Goal: Transaction & Acquisition: Purchase product/service

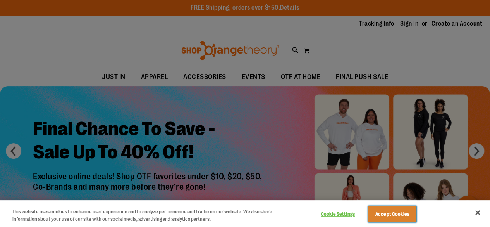
click at [403, 211] on button "Accept Cookies" at bounding box center [392, 214] width 48 height 16
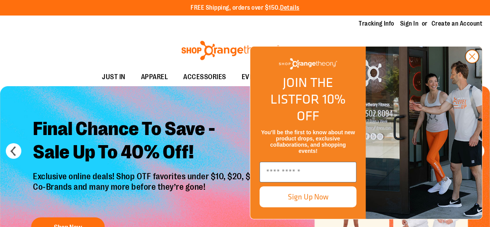
click at [468, 63] on circle "Close dialog" at bounding box center [472, 56] width 13 height 13
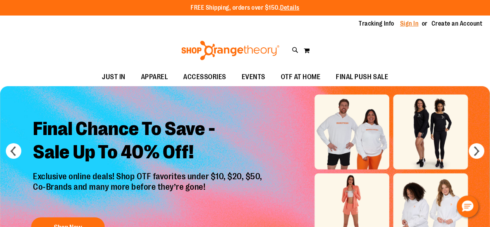
click at [409, 20] on link "Sign In" at bounding box center [410, 23] width 19 height 9
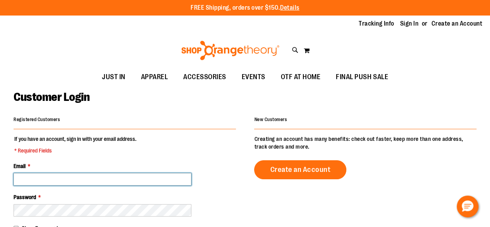
click at [134, 176] on input "Email *" at bounding box center [103, 179] width 178 height 12
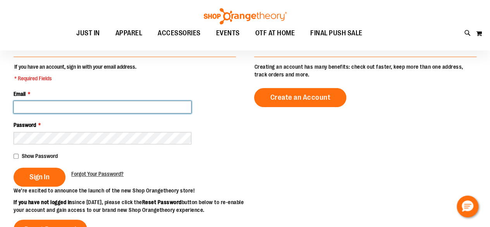
scroll to position [75, 0]
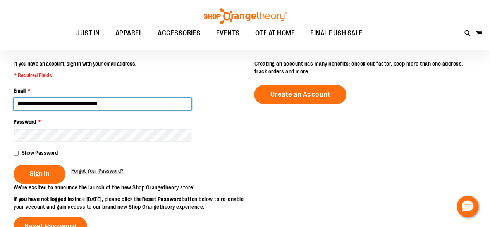
type input "**********"
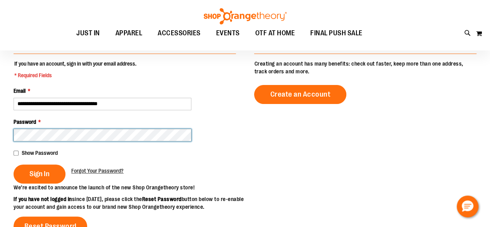
click at [14, 164] on button "Sign In" at bounding box center [40, 173] width 52 height 19
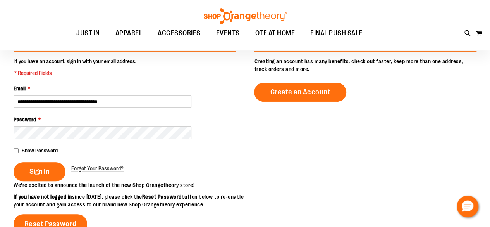
scroll to position [134, 0]
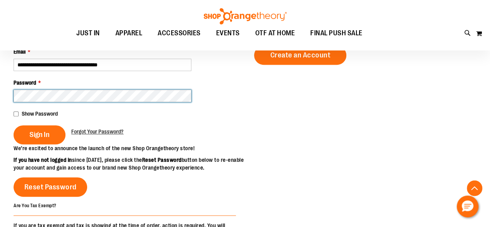
click at [14, 125] on button "Sign In" at bounding box center [40, 134] width 52 height 19
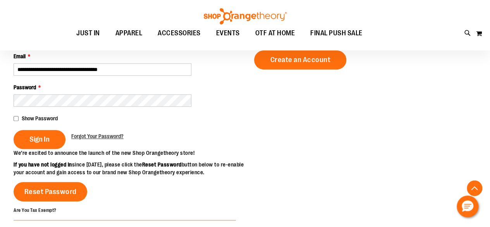
scroll to position [158, 0]
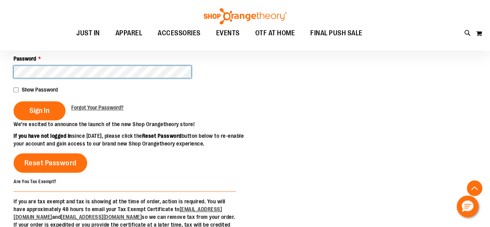
click at [14, 101] on button "Sign In" at bounding box center [40, 110] width 52 height 19
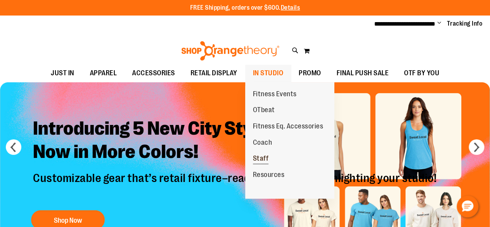
click at [264, 155] on span "Staff" at bounding box center [261, 159] width 16 height 10
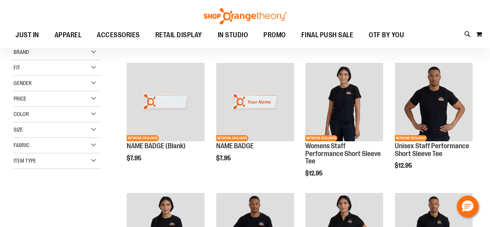
scroll to position [87, 0]
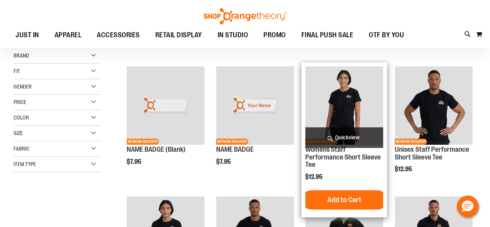
click at [335, 100] on img "product" at bounding box center [345, 105] width 78 height 78
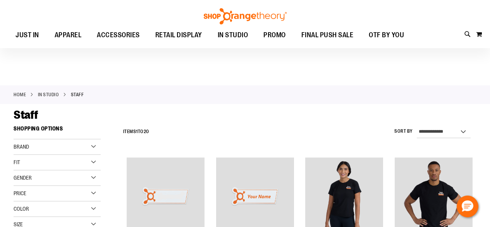
scroll to position [5, 0]
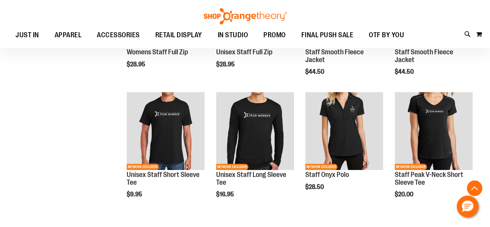
scroll to position [358, 0]
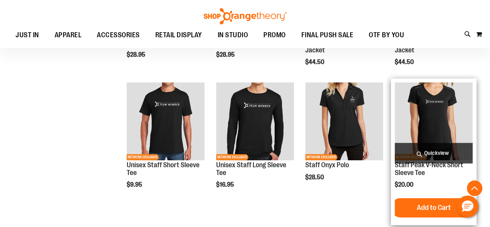
click at [448, 108] on img "product" at bounding box center [434, 121] width 78 height 78
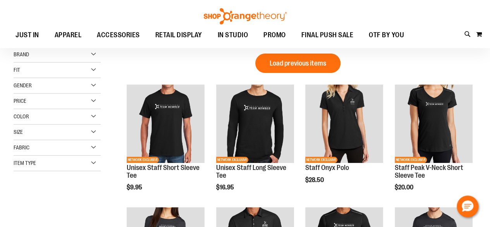
scroll to position [6, 0]
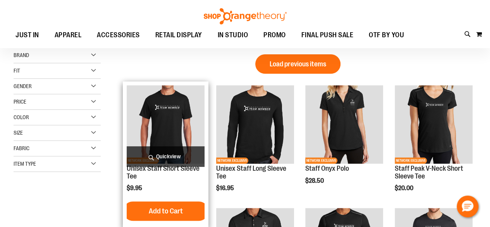
click at [162, 121] on img "product" at bounding box center [166, 124] width 78 height 78
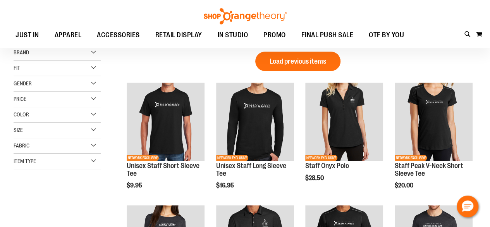
scroll to position [6, 0]
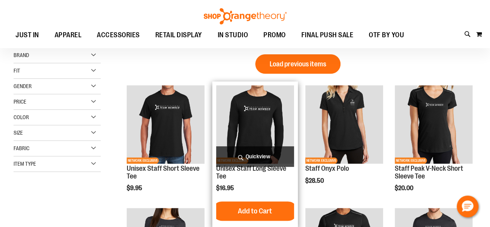
click at [262, 107] on img "product" at bounding box center [255, 124] width 78 height 78
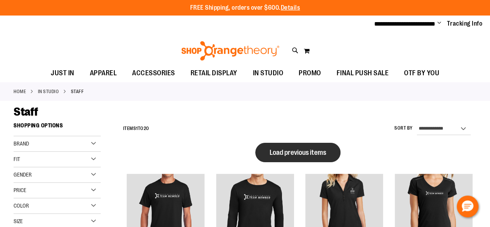
click at [335, 148] on button "Load previous items" at bounding box center [298, 152] width 85 height 19
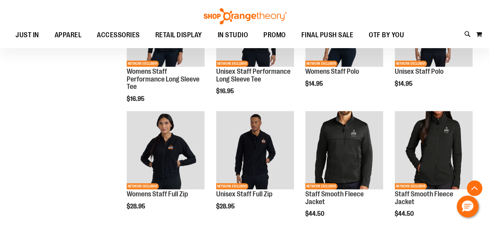
scroll to position [207, 0]
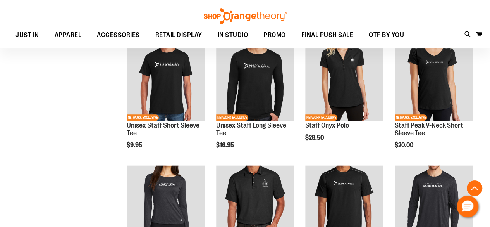
scroll to position [400, 0]
